Goal: Check status: Check status

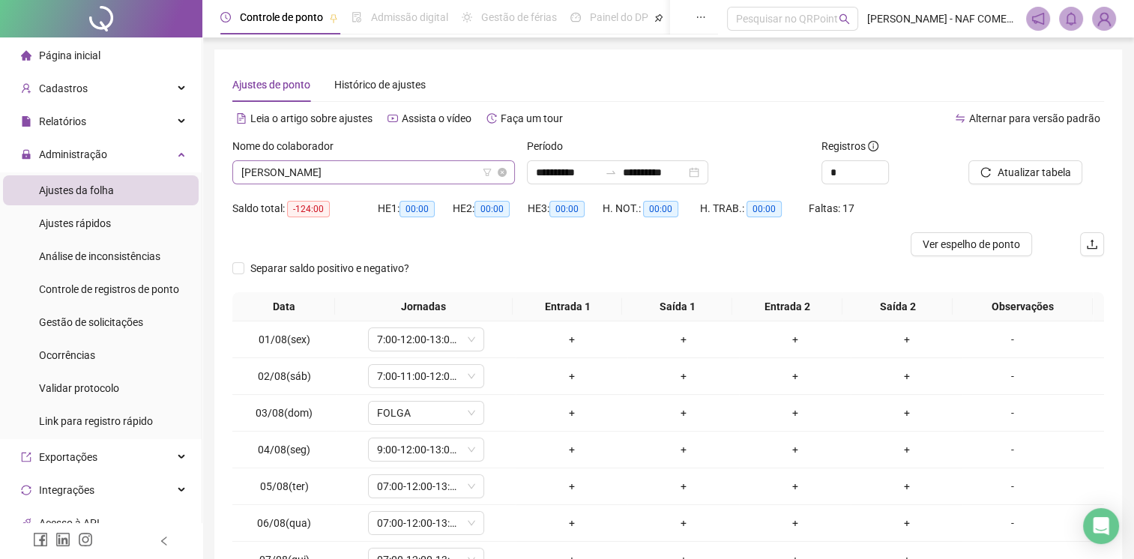
click at [406, 180] on span "[PERSON_NAME]" at bounding box center [373, 172] width 265 height 22
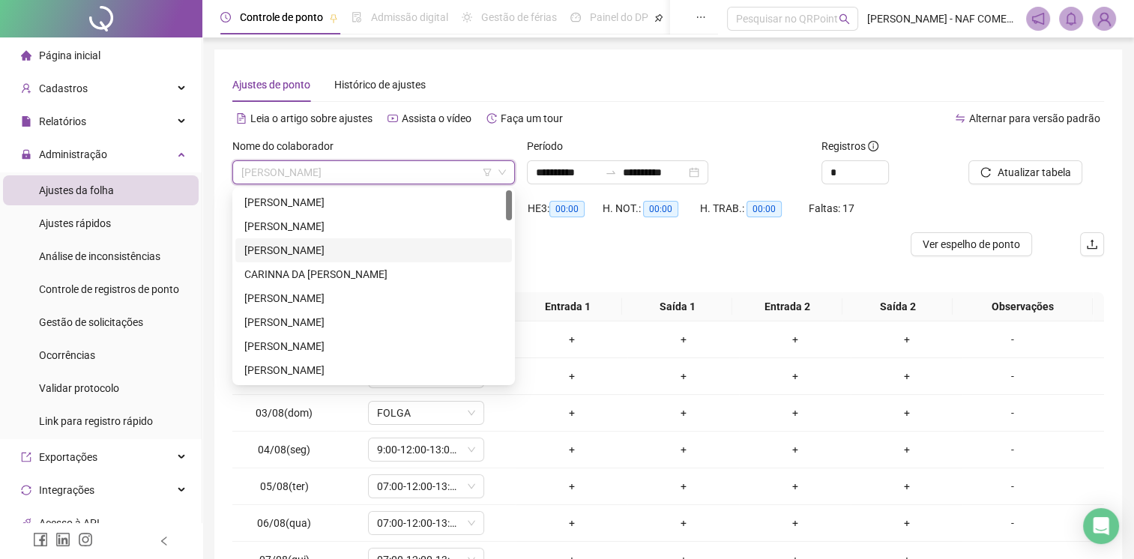
click at [373, 242] on div "[PERSON_NAME]" at bounding box center [373, 250] width 259 height 16
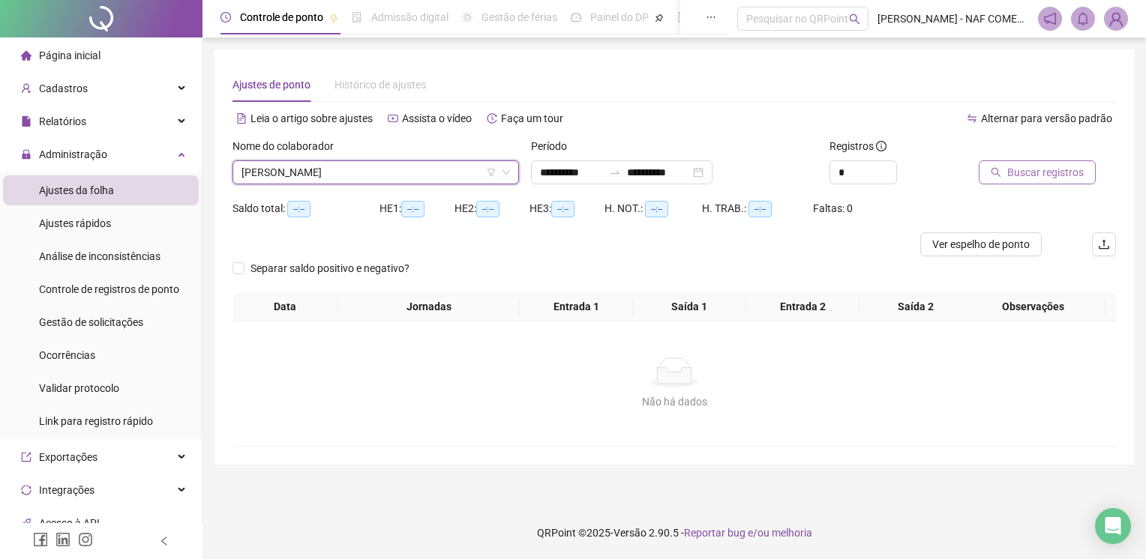
click at [1077, 172] on span "Buscar registros" at bounding box center [1045, 172] width 76 height 16
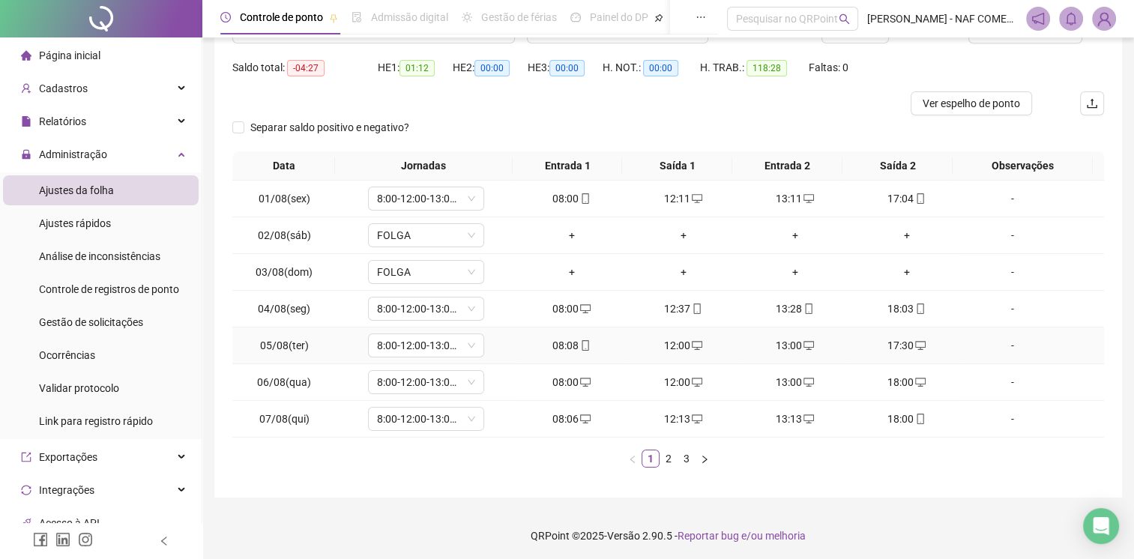
scroll to position [142, 0]
click at [670, 461] on link "2" at bounding box center [669, 457] width 16 height 16
click at [683, 460] on link "3" at bounding box center [687, 457] width 16 height 16
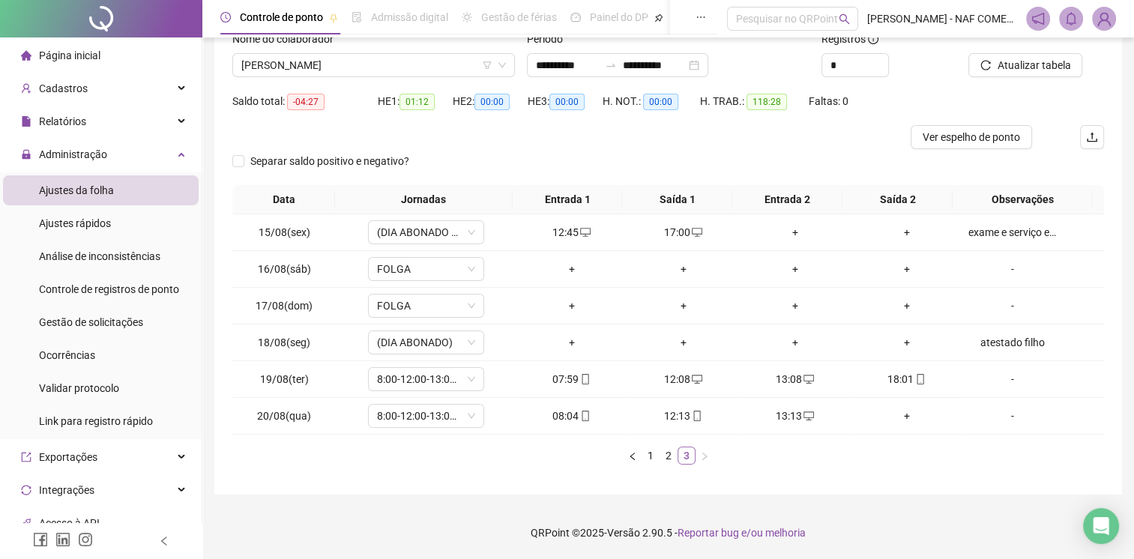
scroll to position [106, 0]
click at [431, 65] on span "[PERSON_NAME]" at bounding box center [373, 66] width 265 height 22
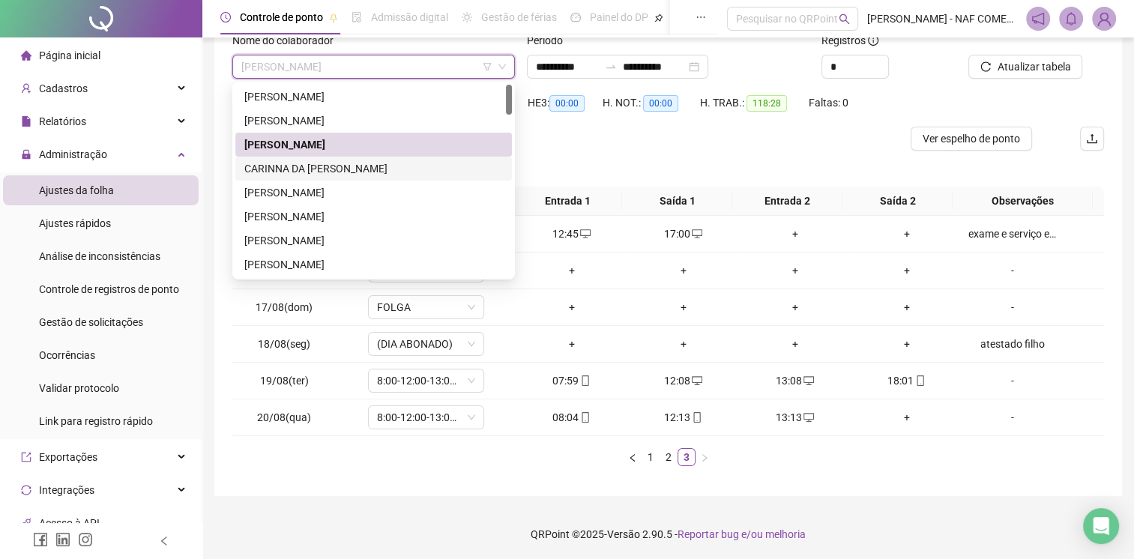
click at [322, 175] on div "CARINNA DA [PERSON_NAME]" at bounding box center [373, 168] width 259 height 16
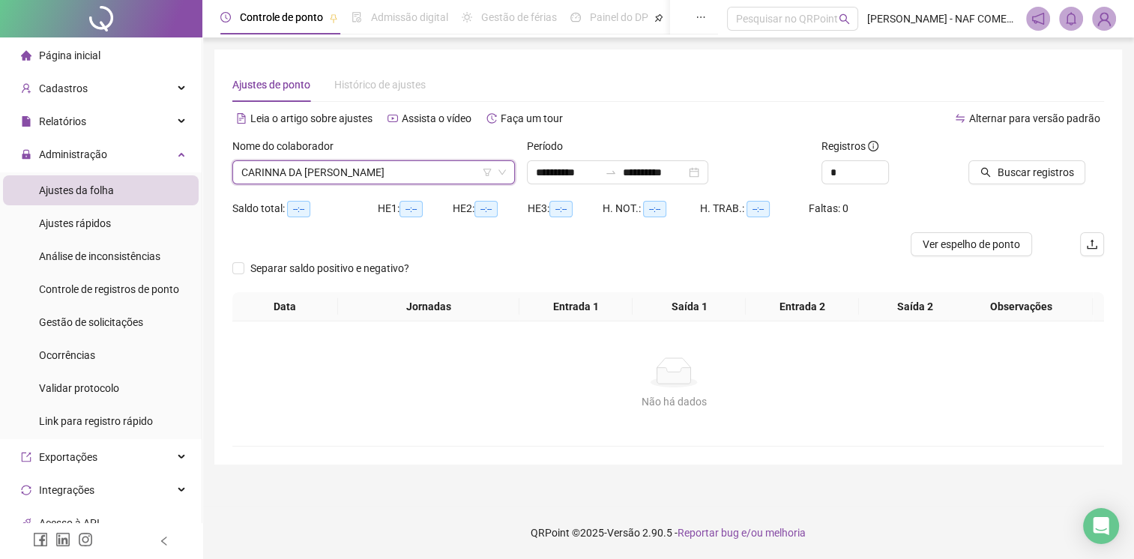
scroll to position [0, 0]
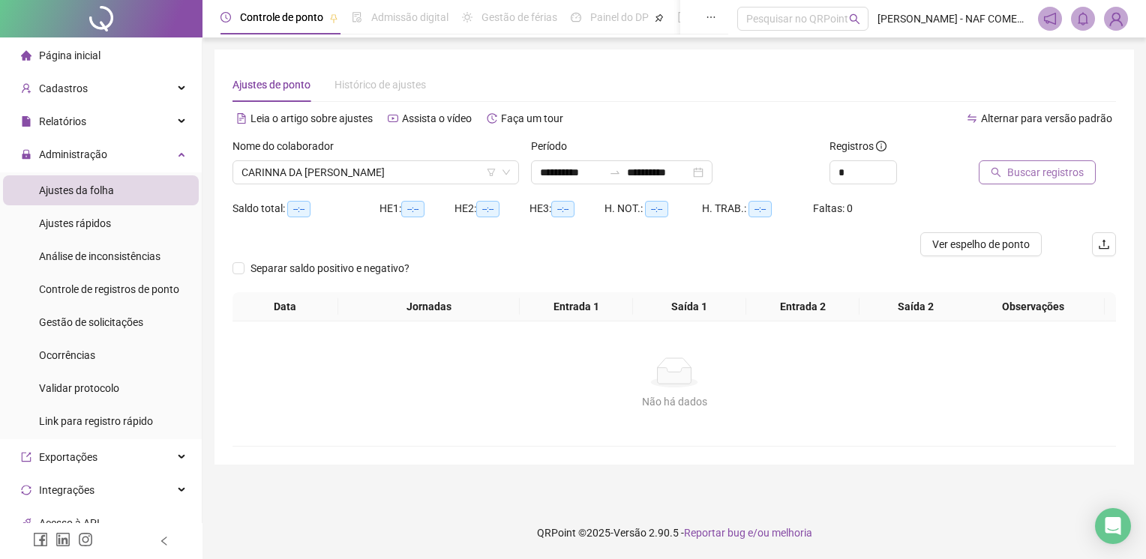
click at [1057, 177] on span "Buscar registros" at bounding box center [1045, 172] width 76 height 16
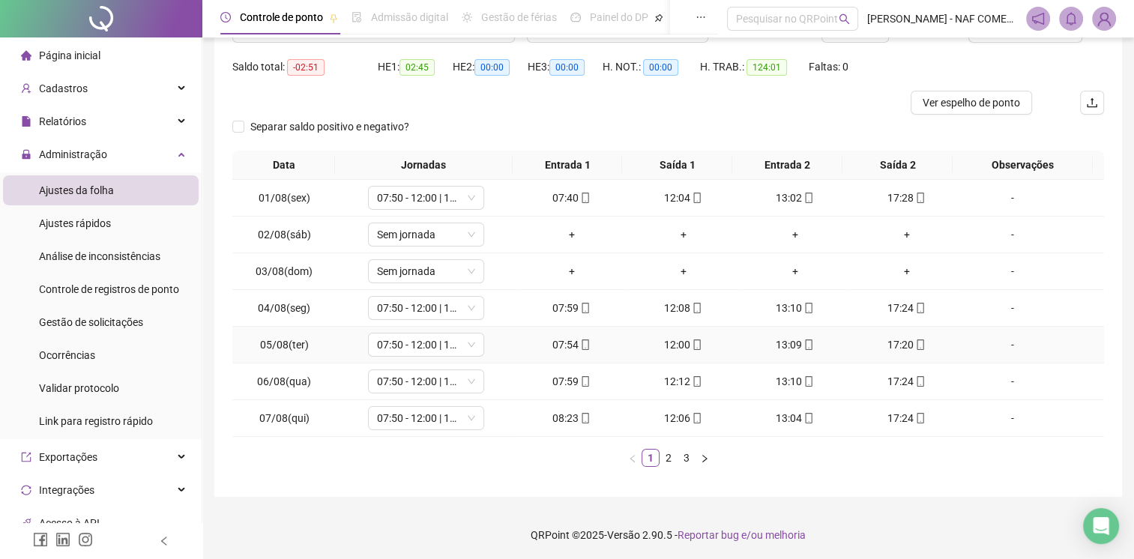
scroll to position [142, 0]
click at [667, 460] on link "2" at bounding box center [669, 457] width 16 height 16
click at [679, 459] on link "3" at bounding box center [687, 457] width 16 height 16
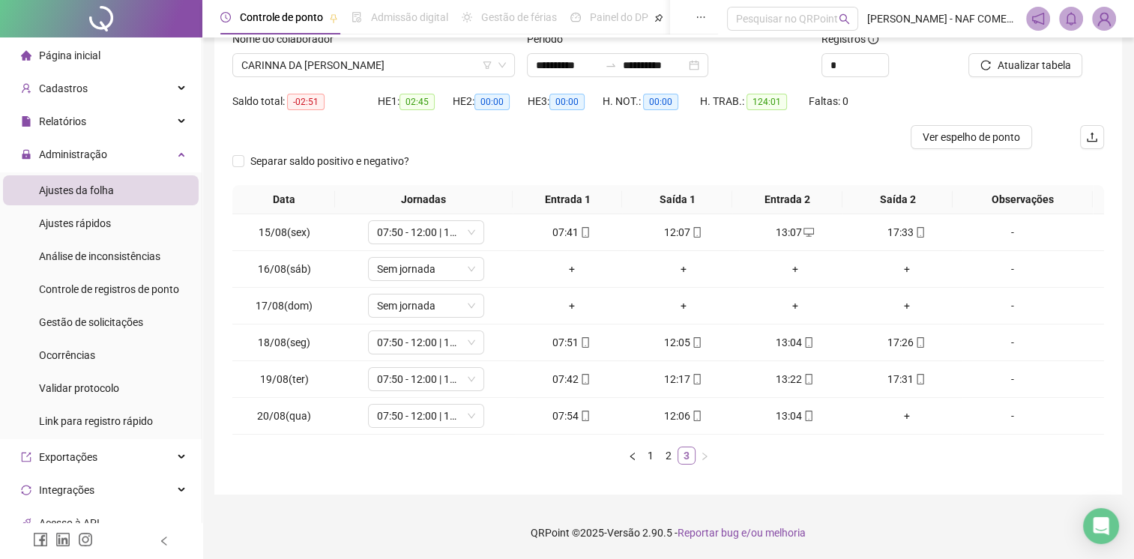
scroll to position [106, 0]
click at [382, 73] on span "CARINNA DA [PERSON_NAME]" at bounding box center [373, 66] width 265 height 22
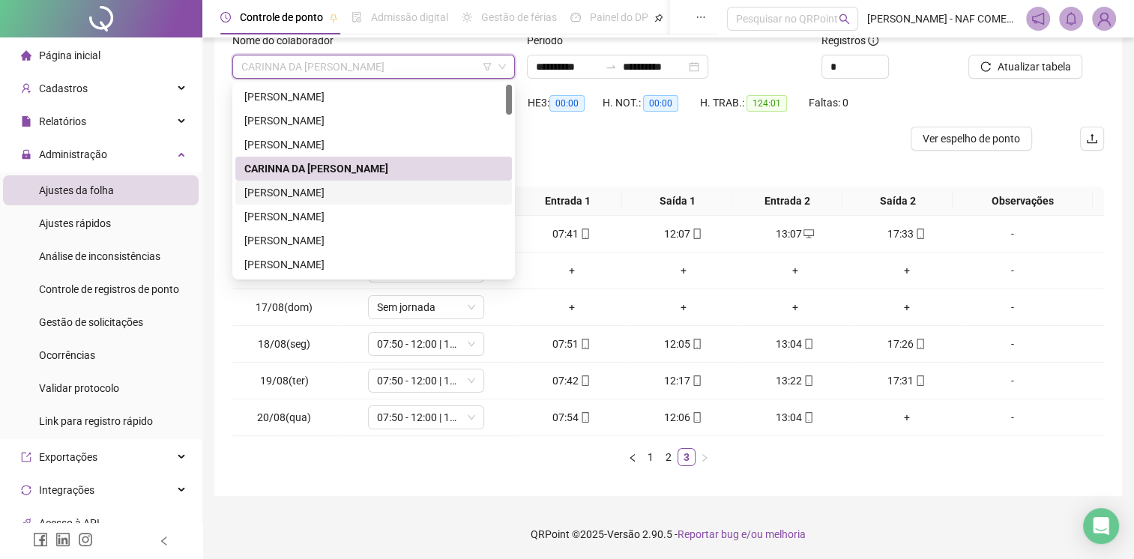
click at [310, 190] on div "[PERSON_NAME]" at bounding box center [373, 192] width 259 height 16
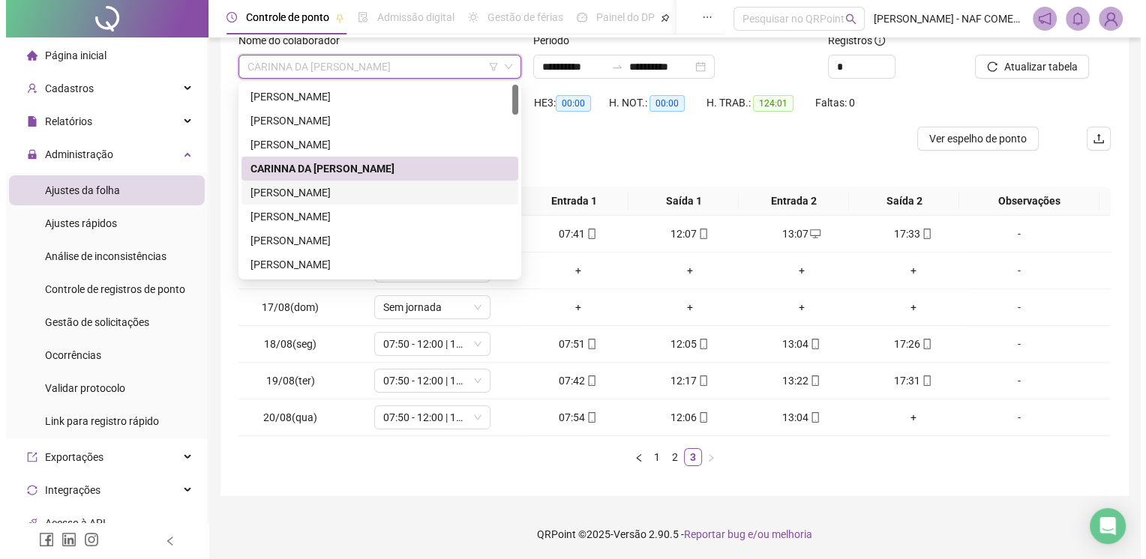
scroll to position [0, 0]
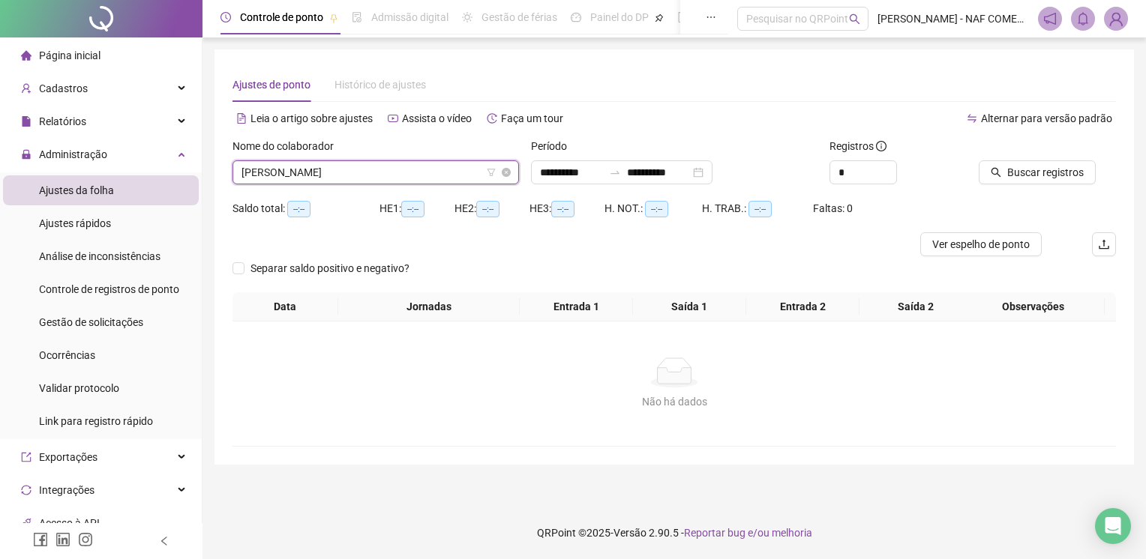
click at [328, 169] on span "[PERSON_NAME]" at bounding box center [375, 172] width 268 height 22
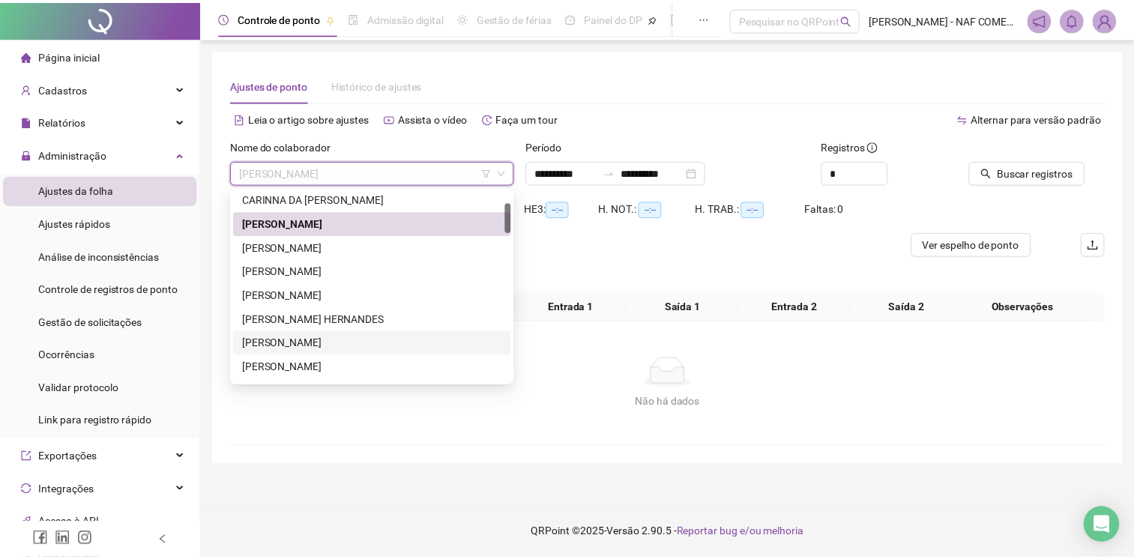
scroll to position [225, 0]
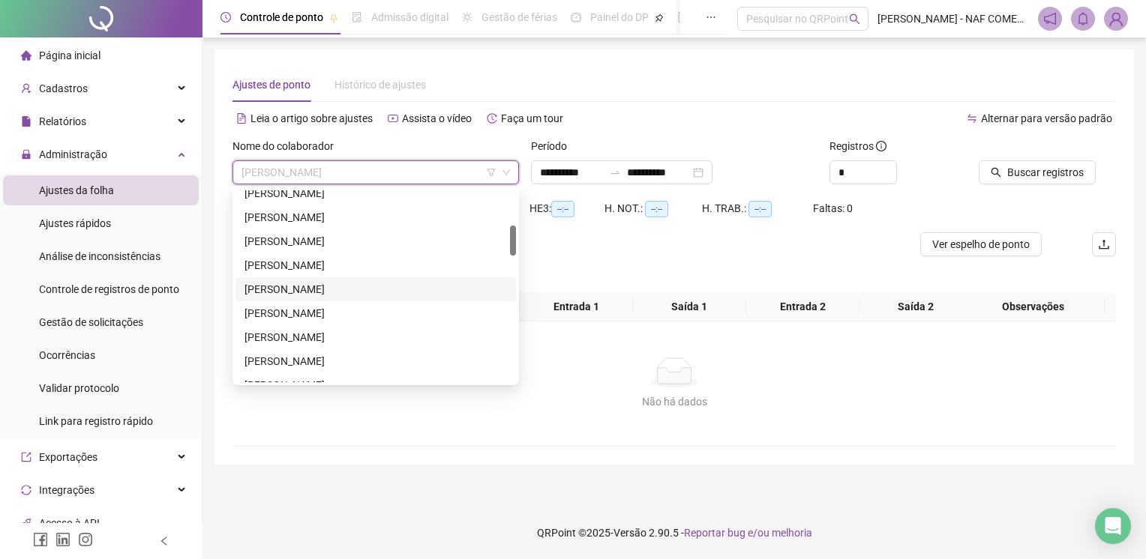
click at [345, 289] on div "[PERSON_NAME]" at bounding box center [375, 289] width 262 height 16
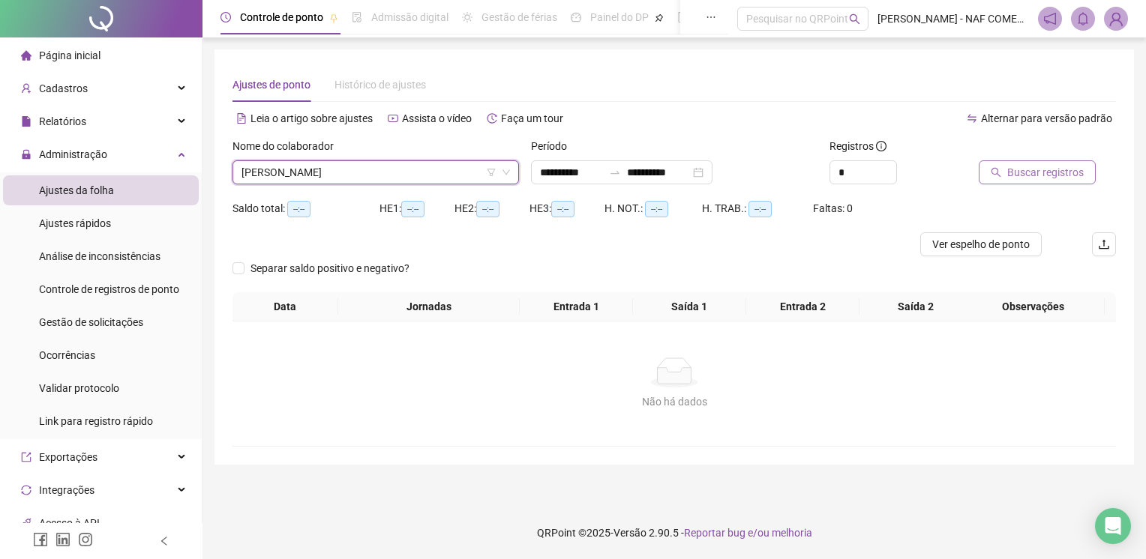
click at [1020, 175] on span "Buscar registros" at bounding box center [1045, 172] width 76 height 16
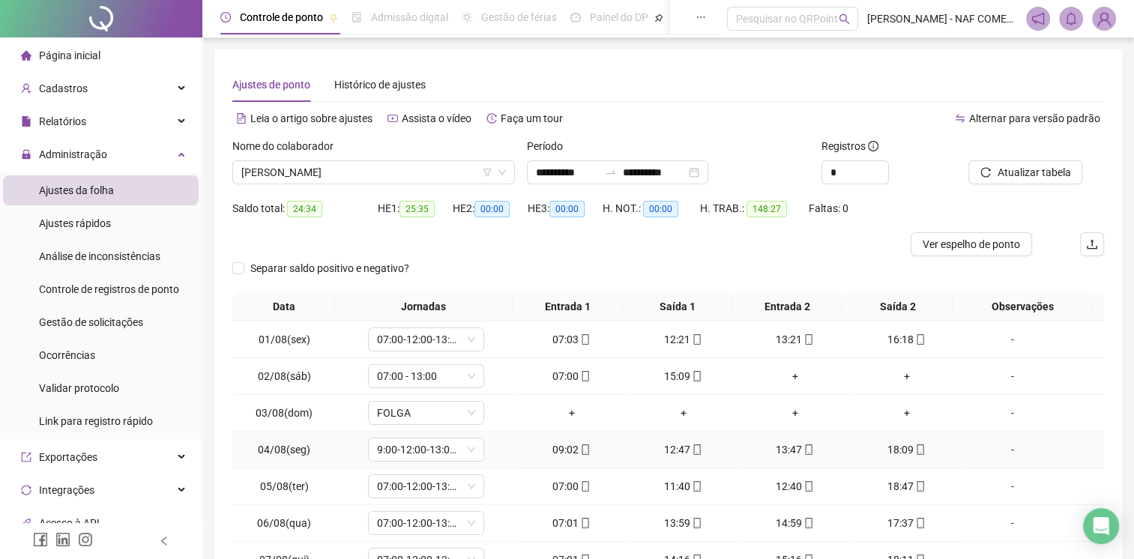
scroll to position [142, 0]
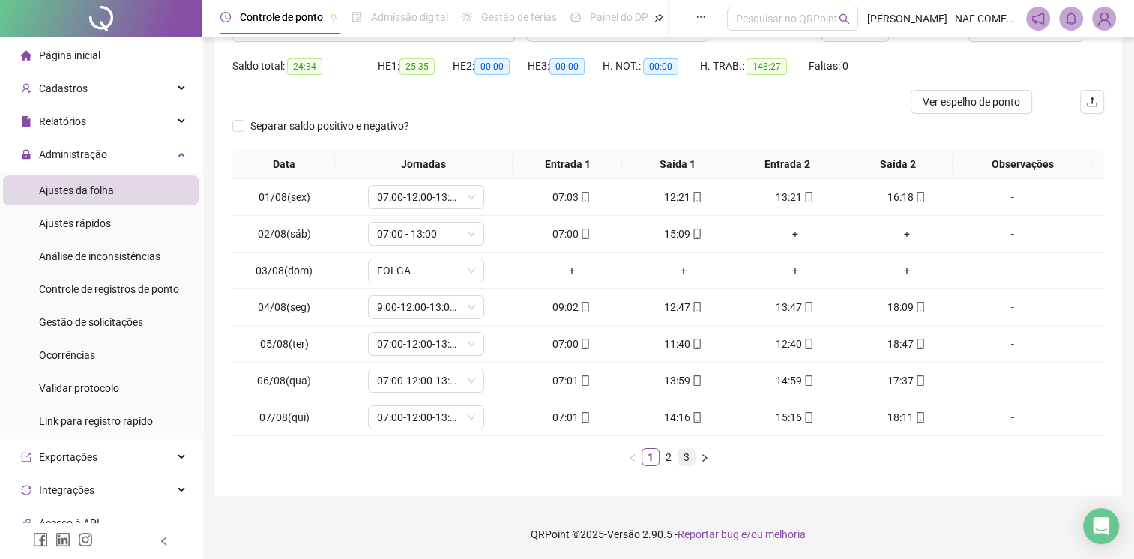
click at [688, 457] on link "3" at bounding box center [687, 457] width 16 height 16
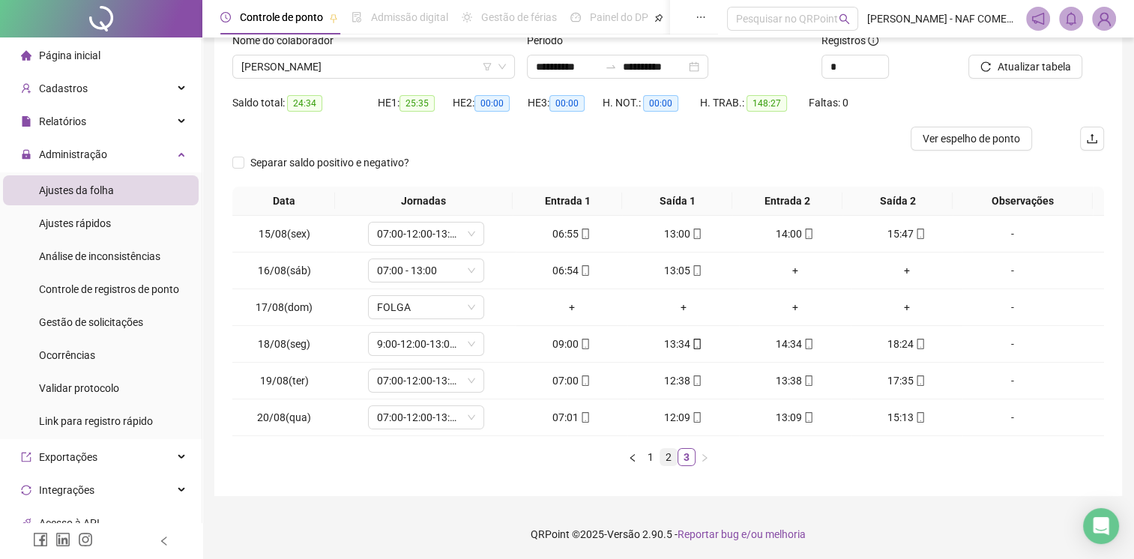
click at [671, 457] on link "2" at bounding box center [669, 457] width 16 height 16
